Goal: Use online tool/utility: Utilize a website feature to perform a specific function

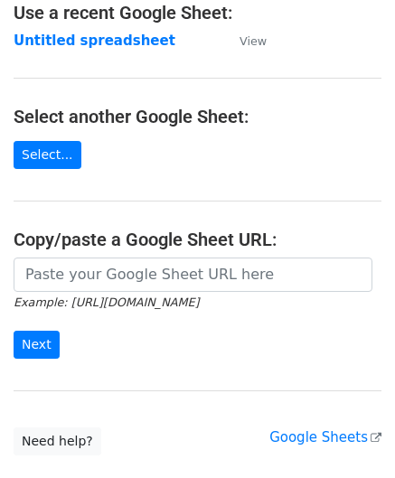
scroll to position [181, 0]
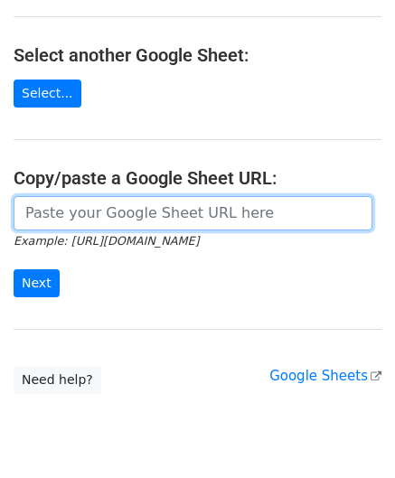
click at [72, 221] on input "url" at bounding box center [193, 213] width 359 height 34
paste input "[URL][DOMAIN_NAME]"
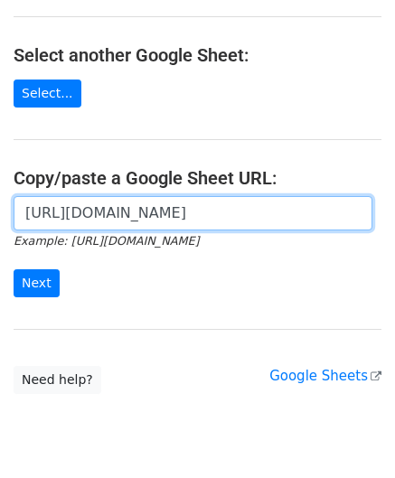
scroll to position [0, 360]
type input "[URL][DOMAIN_NAME]"
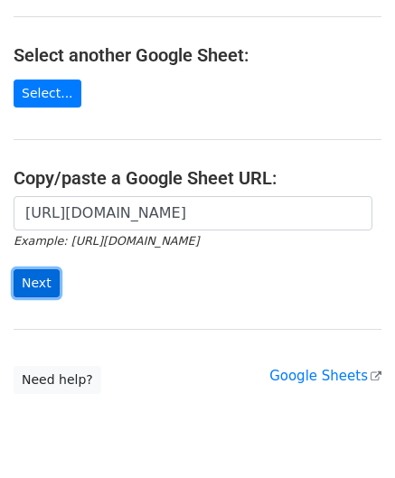
click at [33, 277] on input "Next" at bounding box center [37, 283] width 46 height 28
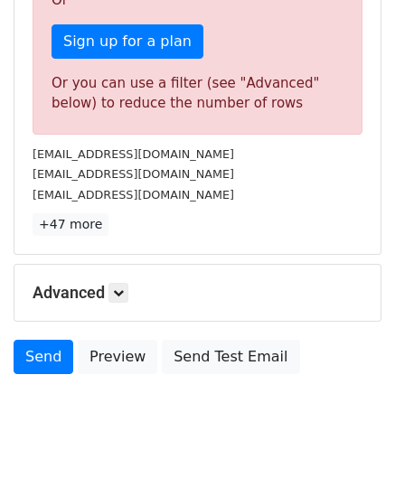
scroll to position [610, 0]
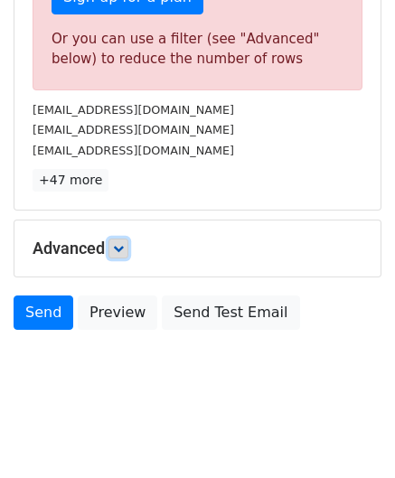
click at [123, 239] on link at bounding box center [118, 249] width 20 height 20
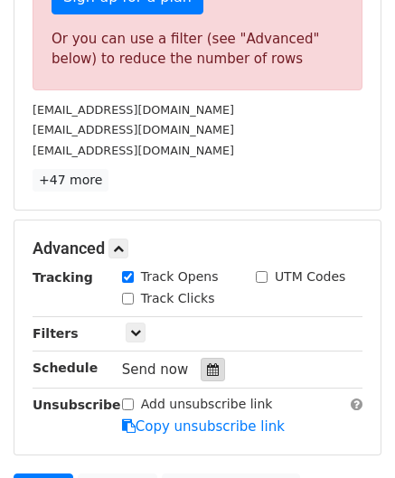
click at [207, 365] on icon at bounding box center [213, 369] width 12 height 13
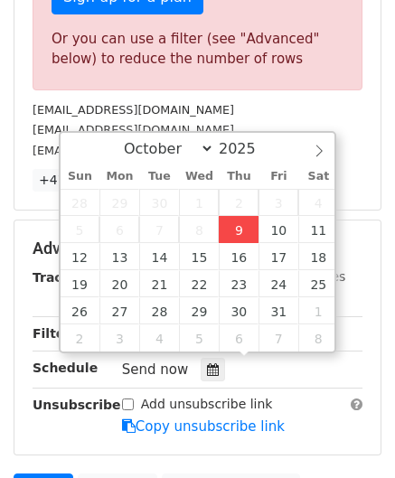
type input "2025-10-09 12:00"
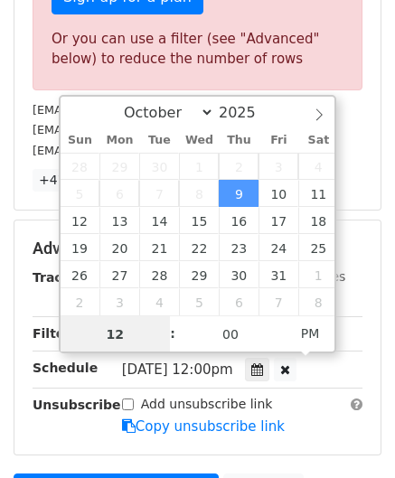
paste input "8"
type input "8"
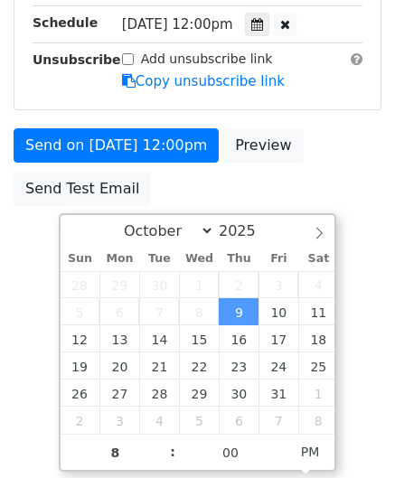
type input "2025-10-09 20:00"
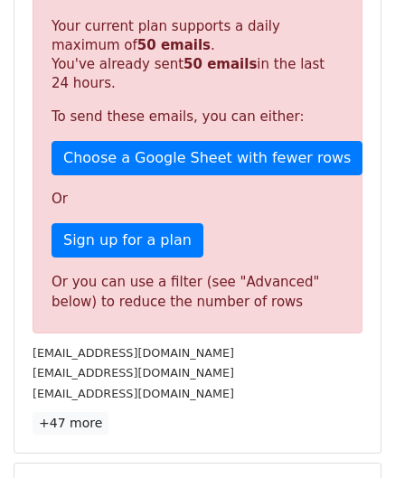
scroll to position [829, 0]
